Goal: Entertainment & Leisure: Consume media (video, audio)

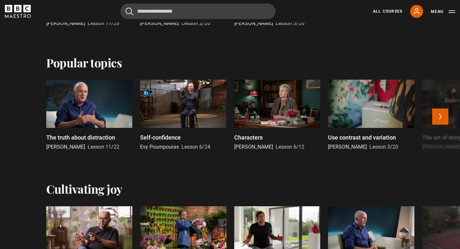
scroll to position [435, 0]
click at [442, 123] on button "Next" at bounding box center [440, 117] width 16 height 16
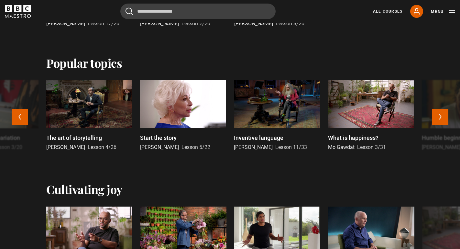
click at [277, 114] on div at bounding box center [277, 104] width 86 height 48
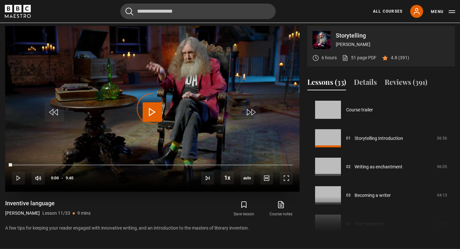
scroll to position [284, 0]
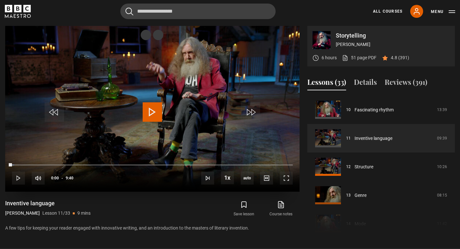
click at [155, 109] on span "Video Player" at bounding box center [152, 111] width 19 height 19
click at [283, 178] on span "Video Player" at bounding box center [286, 177] width 13 height 13
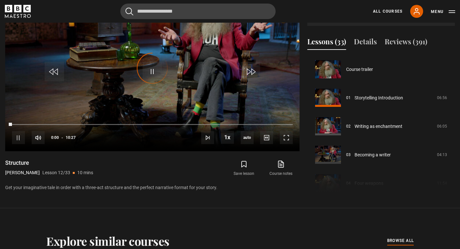
scroll to position [313, 0]
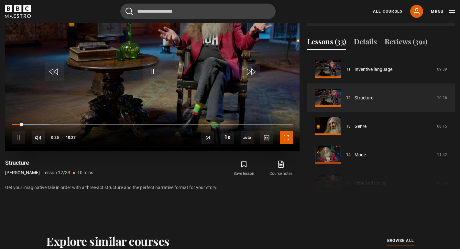
click at [284, 140] on span "Video Player" at bounding box center [286, 137] width 13 height 13
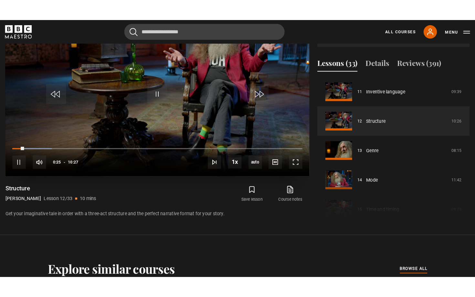
scroll to position [286, 0]
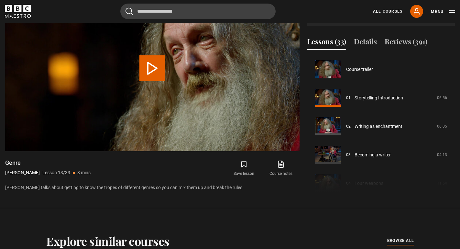
scroll to position [341, 0]
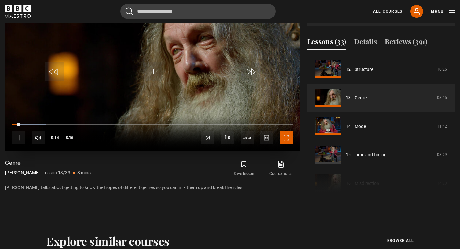
click at [284, 140] on span "Video Player" at bounding box center [286, 137] width 13 height 13
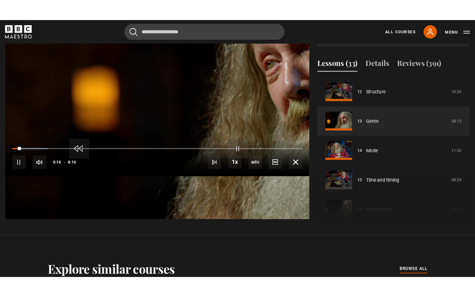
scroll to position [286, 0]
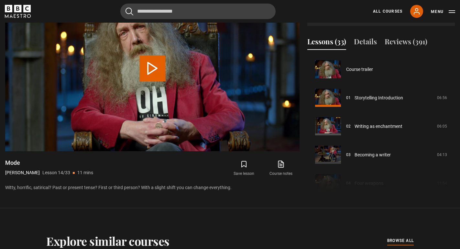
scroll to position [370, 0]
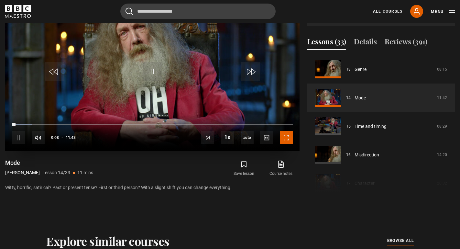
click at [284, 140] on span "Video Player" at bounding box center [286, 137] width 13 height 13
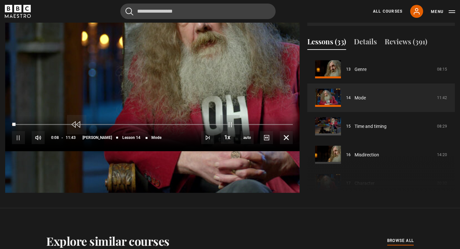
scroll to position [286, 0]
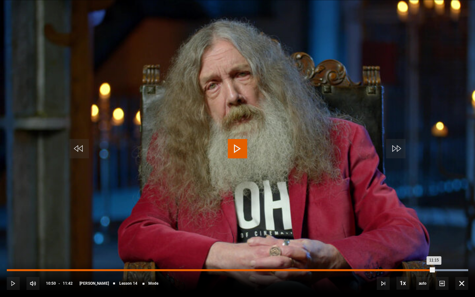
click at [434, 248] on div "Loaded : 100.00% 10:50 11:15" at bounding box center [238, 270] width 462 height 2
click at [425, 248] on div "10:52" at bounding box center [221, 270] width 429 height 2
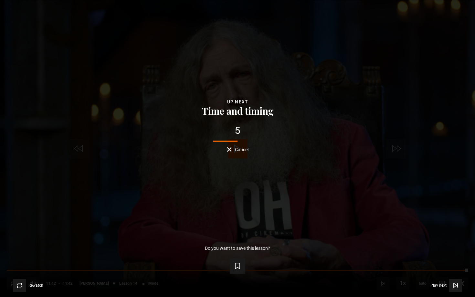
click at [242, 151] on span "Cancel" at bounding box center [242, 149] width 14 height 5
